Goal: Check status

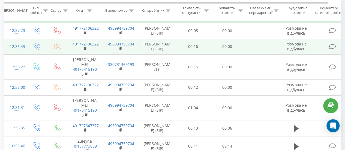
scroll to position [22, 0]
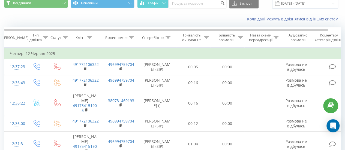
click at [35, 16] on div "Коли дані можуть відрізнятися вiд інших систем" at bounding box center [172, 19] width 345 height 13
click at [307, 5] on input "[DATE] - [DATE]" at bounding box center [305, 3] width 66 height 11
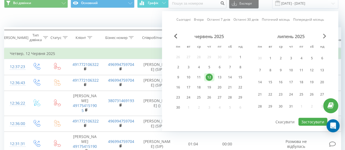
click at [324, 38] on span "Next Month" at bounding box center [324, 36] width 3 height 5
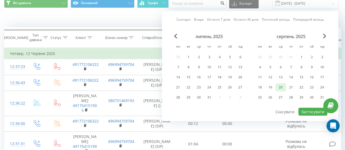
click at [281, 88] on div "20" at bounding box center [280, 87] width 7 height 7
click at [311, 114] on button "Застосувати" at bounding box center [313, 112] width 29 height 8
type input "[DATE] - [DATE]"
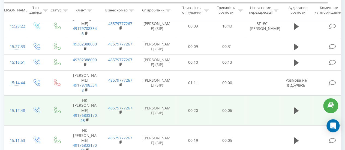
scroll to position [413, 0]
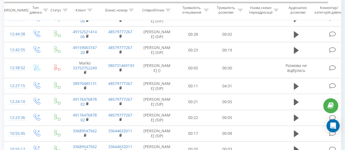
scroll to position [199, 0]
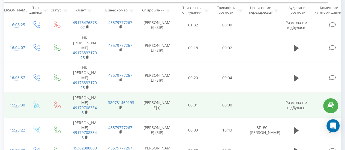
scroll to position [309, 0]
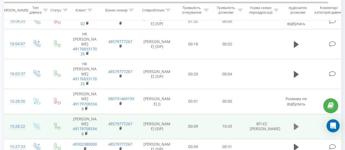
click at [295, 124] on icon at bounding box center [296, 127] width 5 height 7
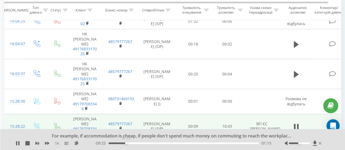
click at [126, 143] on div "01:15" at bounding box center [184, 144] width 150 height 2
click at [133, 144] on div "01:17" at bounding box center [184, 144] width 150 height 2
click at [132, 143] on div "01:54" at bounding box center [184, 144] width 150 height 2
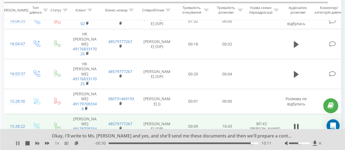
click at [17, 144] on icon at bounding box center [18, 143] width 4 height 4
